Goal: Task Accomplishment & Management: Use online tool/utility

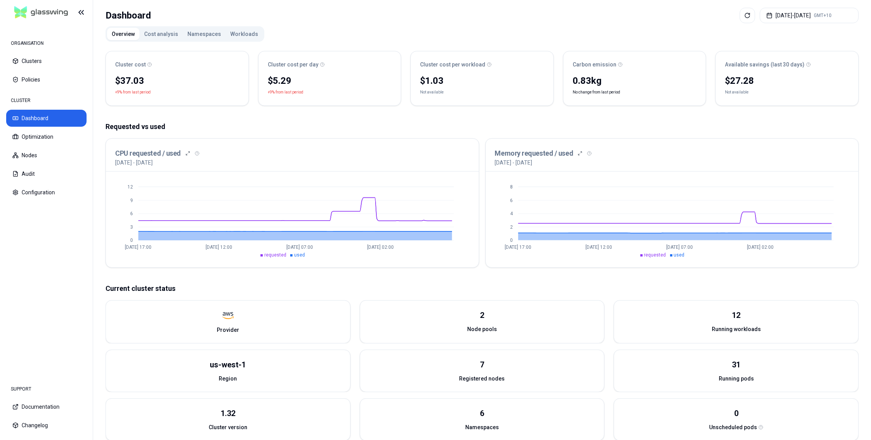
scroll to position [37, 0]
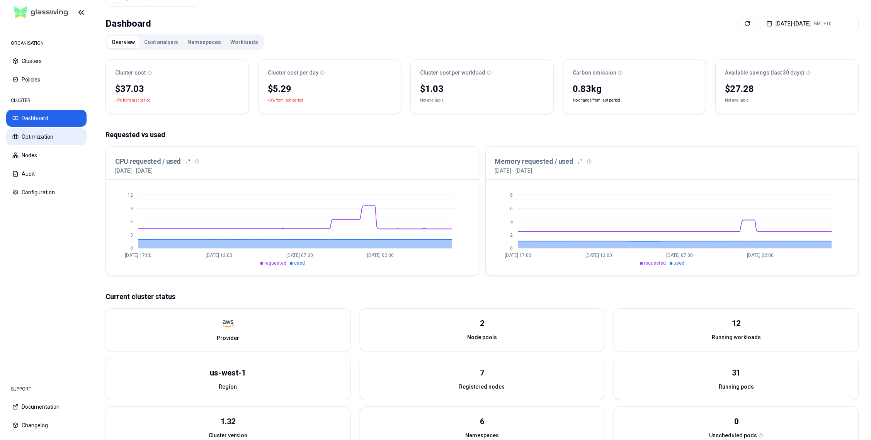
click at [52, 134] on button "Optimization" at bounding box center [46, 136] width 80 height 17
